Goal: Use online tool/utility: Utilize a website feature to perform a specific function

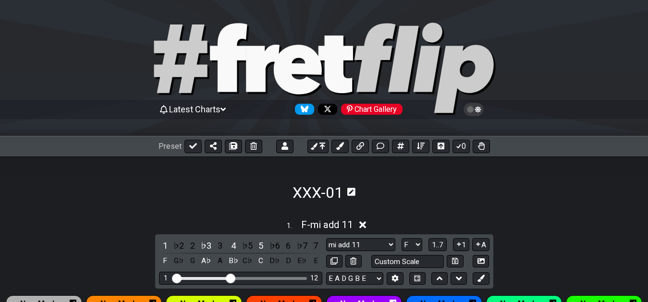
select select "F"
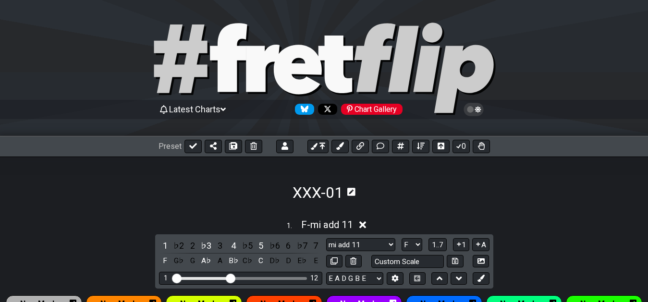
select select "F"
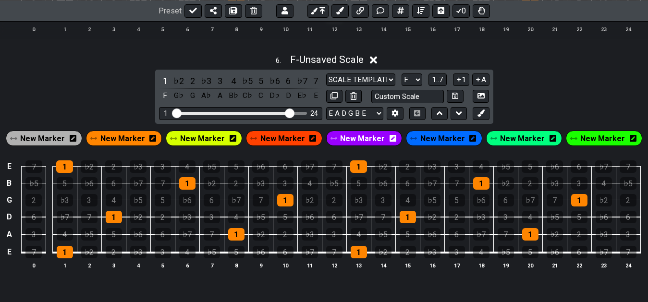
scroll to position [1324, 0]
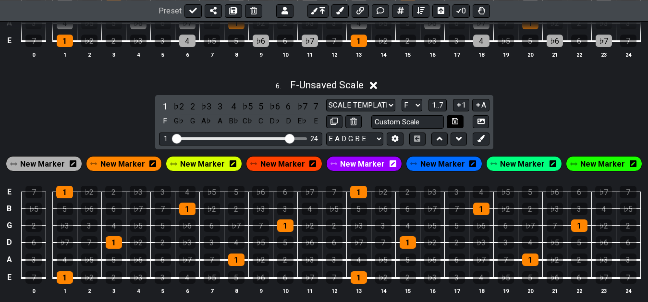
click at [456, 124] on icon at bounding box center [455, 121] width 6 height 7
select select "Custom Scale"
click at [434, 123] on input "text" at bounding box center [408, 121] width 73 height 13
type input "t"
type input "scale template"
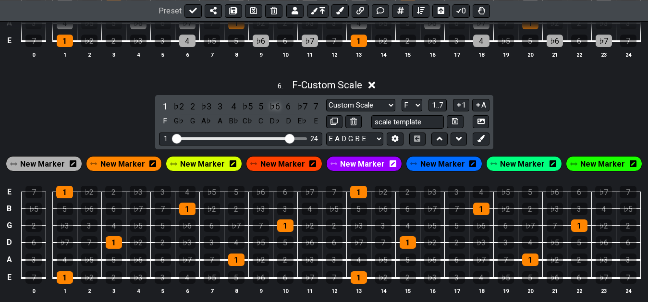
click at [276, 111] on div "♭6" at bounding box center [275, 106] width 12 height 13
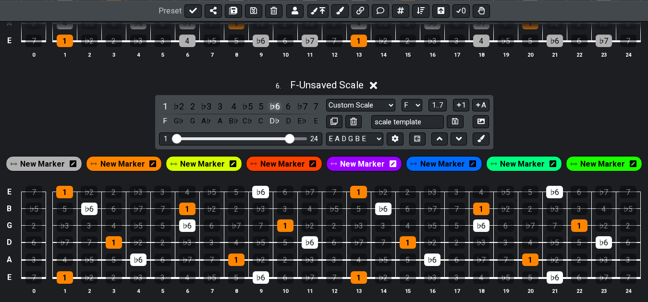
click at [276, 111] on div "♭6" at bounding box center [275, 106] width 12 height 13
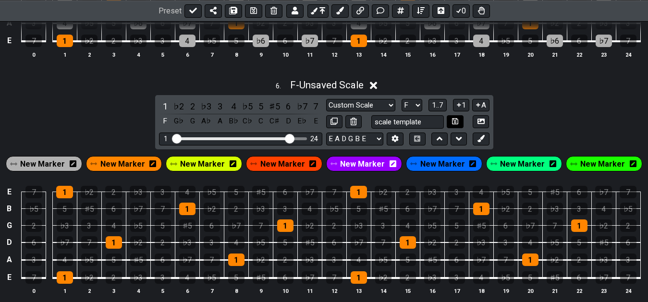
click at [457, 124] on icon at bounding box center [455, 121] width 6 height 6
select select "scale template"
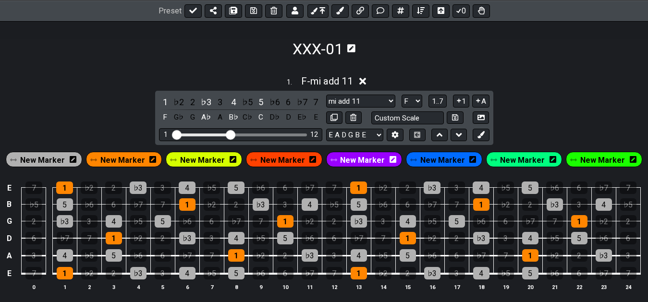
scroll to position [147, 0]
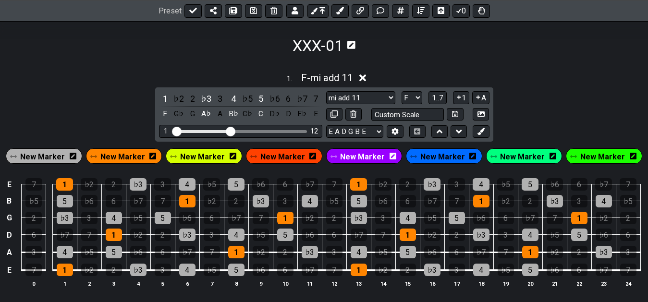
click at [557, 99] on div "1 . F - mi add 11 1 ♭2 2 ♭3 3 4 ♭5 5 ♭6 6 ♭7 7 F G♭ G A♭ A B♭ C♭ C D♭ D E♭ E mi…" at bounding box center [324, 183] width 648 height 235
click at [558, 99] on div "1 . F - mi add 11 1 ♭2 2 ♭3 3 4 ♭5 5 ♭6 6 ♭7 7 F G♭ G A♭ A B♭ C♭ C D♭ D E♭ E mi…" at bounding box center [324, 183] width 648 height 235
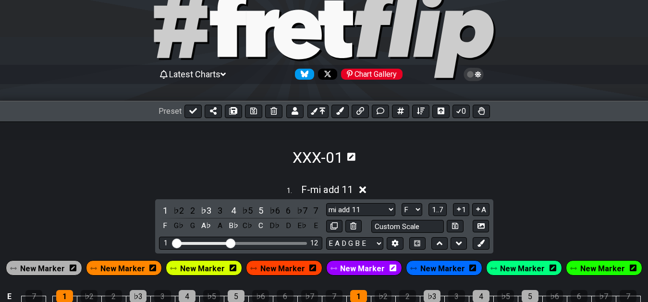
scroll to position [49, 0]
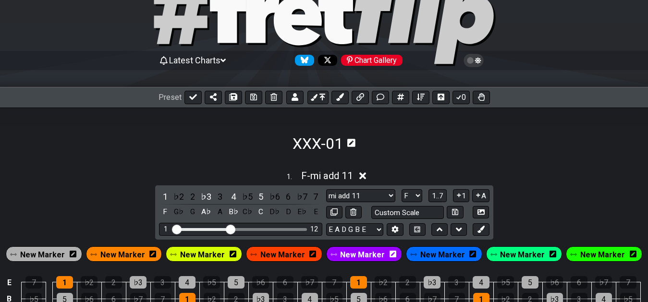
click at [449, 134] on section "XXX-01" at bounding box center [324, 130] width 648 height 45
click at [419, 100] on icon at bounding box center [421, 97] width 8 height 8
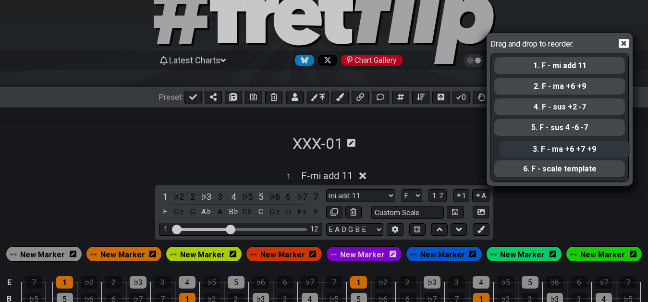
drag, startPoint x: 580, startPoint y: 112, endPoint x: 584, endPoint y: 157, distance: 45.0
click at [584, 157] on div "1. F - mi add 11 2. F - ma +6 +9 3. F - ma +6 +7 +9 4. F - sus +2 -7 5. F - sus…" at bounding box center [560, 117] width 133 height 128
select select "sus +2 -7"
select select "sus 4 -6 -7"
select select "ma +6 +7 +9"
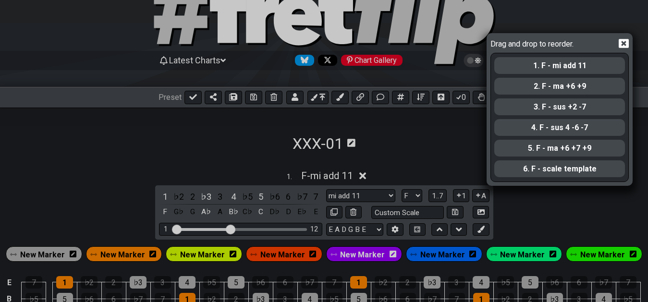
click at [621, 46] on icon at bounding box center [624, 43] width 10 height 9
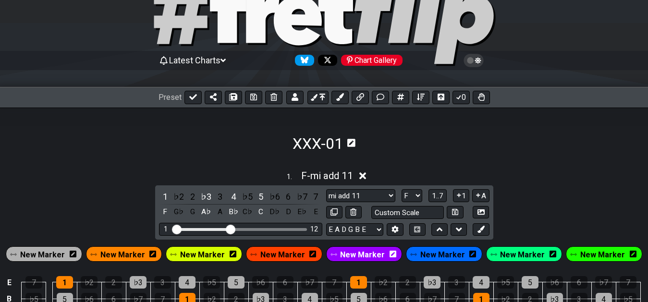
drag, startPoint x: 533, startPoint y: 134, endPoint x: 527, endPoint y: 146, distance: 13.3
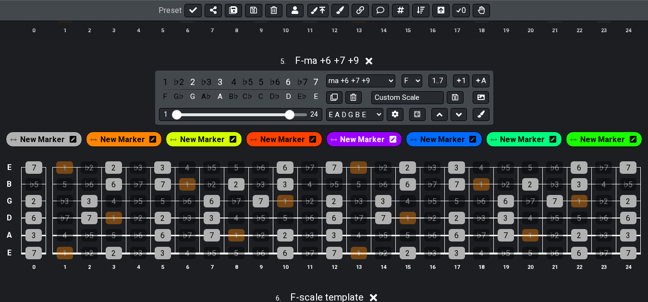
scroll to position [1123, 0]
